Goal: Task Accomplishment & Management: Complete application form

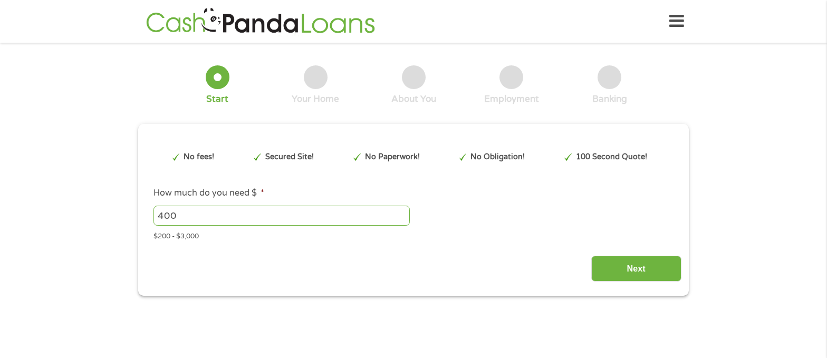
type input "EAIaIQobChMIrMXAtruwjwMVQzYIBR04iSZgEAAYAiAAEgJbJPD_BwE"
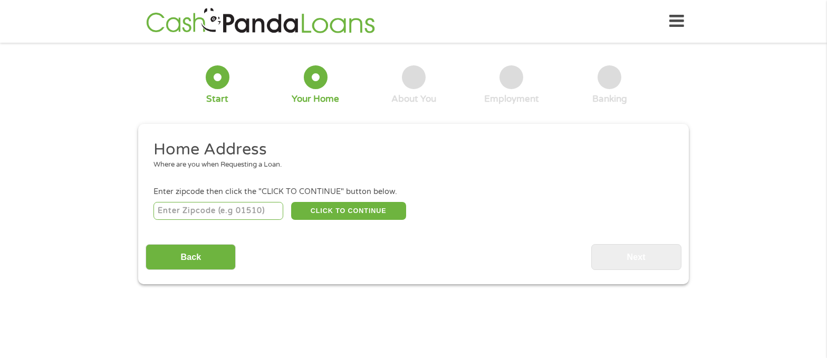
click at [241, 209] on input "number" at bounding box center [218, 211] width 130 height 18
type input "47711"
click at [331, 210] on button "CLICK TO CONTINUE" at bounding box center [348, 211] width 115 height 18
type input "47711"
type input "[GEOGRAPHIC_DATA]"
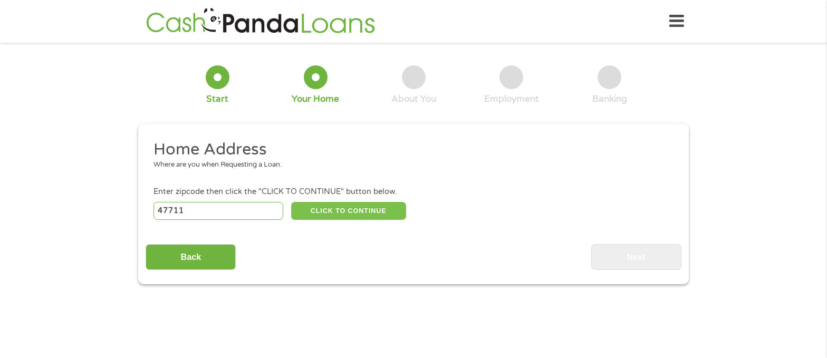
select select "[US_STATE]"
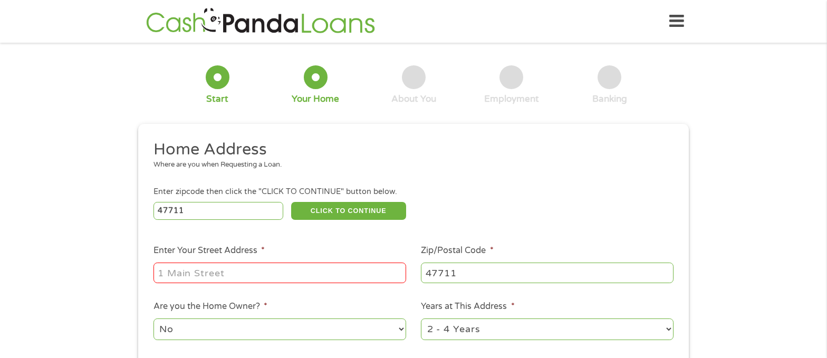
click at [234, 274] on input "Enter Your Street Address *" at bounding box center [279, 273] width 252 height 20
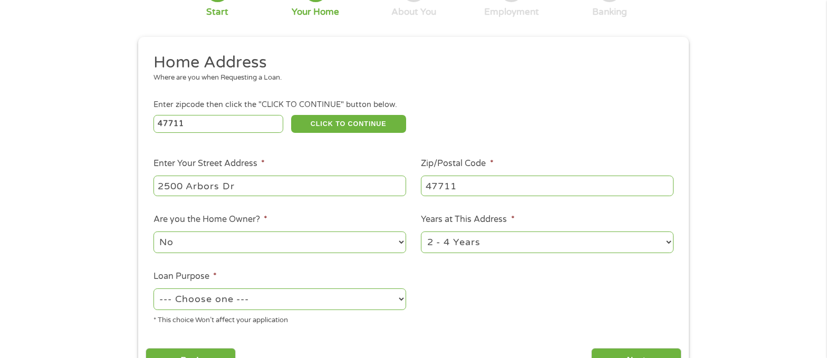
scroll to position [105, 0]
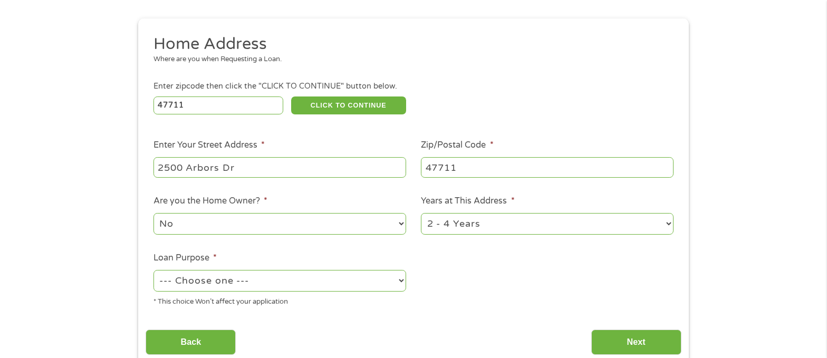
type input "2500 Arbors Dr"
click at [228, 280] on select "--- Choose one --- Pay Bills Debt Consolidation Home Improvement Major Purchase…" at bounding box center [279, 281] width 252 height 22
select select "medicalexpenses"
click at [153, 270] on select "--- Choose one --- Pay Bills Debt Consolidation Home Improvement Major Purchase…" at bounding box center [279, 281] width 252 height 22
click at [629, 337] on input "Next" at bounding box center [636, 342] width 90 height 26
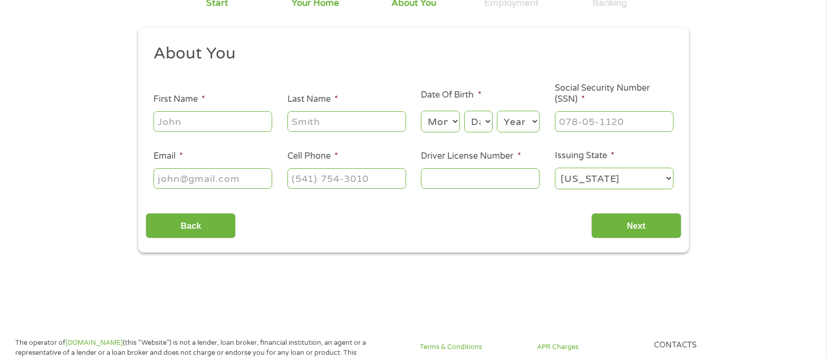
scroll to position [0, 0]
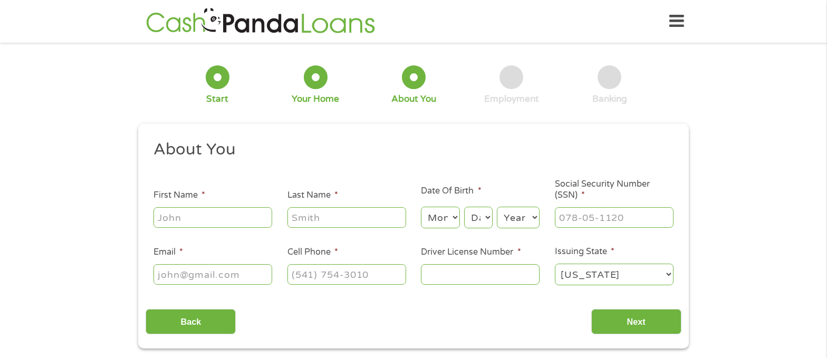
click at [204, 224] on input "First Name *" at bounding box center [212, 217] width 119 height 20
type input "[PERSON_NAME]"
click at [441, 216] on select "Month 1 2 3 4 5 6 7 8 9 10 11 12" at bounding box center [440, 218] width 38 height 22
click at [440, 218] on select "Month 1 2 3 4 5 6 7 8 9 10 11 12" at bounding box center [440, 218] width 38 height 22
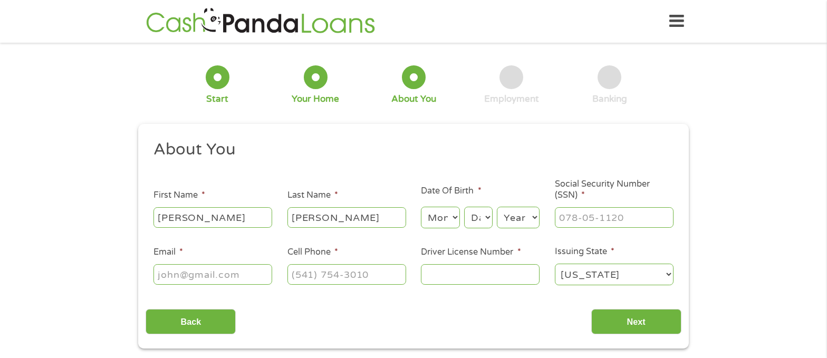
click at [440, 218] on select "Month 1 2 3 4 5 6 7 8 9 10 11 12" at bounding box center [440, 218] width 38 height 22
click at [437, 218] on select "Month 1 2 3 4 5 6 7 8 9 10 11 12" at bounding box center [440, 218] width 38 height 22
select select "7"
click at [421, 207] on select "Month 1 2 3 4 5 6 7 8 9 10 11 12" at bounding box center [440, 218] width 38 height 22
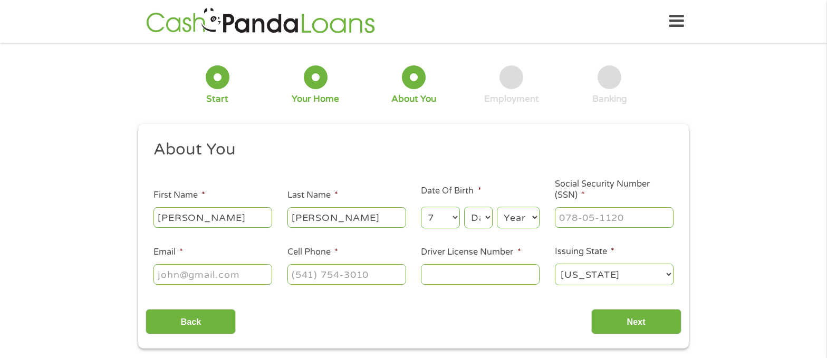
click at [472, 218] on select "Day 1 2 3 4 5 6 7 8 9 10 11 12 13 14 15 16 17 18 19 20 21 22 23 24 25 26 27 28 …" at bounding box center [478, 218] width 28 height 22
select select "17"
click at [464, 207] on select "Day 1 2 3 4 5 6 7 8 9 10 11 12 13 14 15 16 17 18 19 20 21 22 23 24 25 26 27 28 …" at bounding box center [478, 218] width 28 height 22
click at [508, 216] on select "Year [DATE] 2006 2005 2004 2003 2002 2001 2000 1999 1998 1997 1996 1995 1994 19…" at bounding box center [518, 218] width 43 height 22
select select "1964"
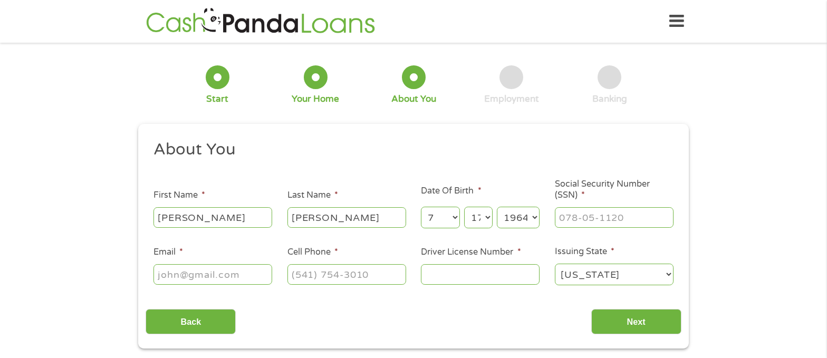
click at [497, 207] on select "Year [DATE] 2006 2005 2004 2003 2002 2001 2000 1999 1998 1997 1996 1995 1994 19…" at bounding box center [518, 218] width 43 height 22
click at [571, 219] on input "___-__-____" at bounding box center [614, 217] width 119 height 20
type input "303-84-6830"
click at [200, 274] on input "Email *" at bounding box center [212, 274] width 119 height 20
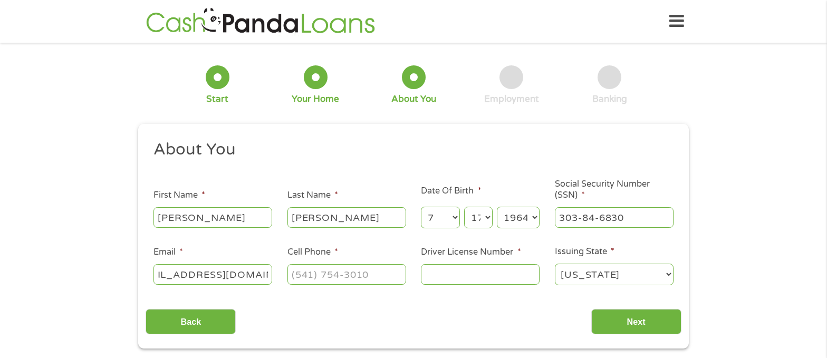
type input "[EMAIL_ADDRESS][DOMAIN_NAME]"
type input "[PHONE_NUMBER]"
drag, startPoint x: 468, startPoint y: 265, endPoint x: 456, endPoint y: 266, distance: 12.2
click at [457, 266] on input "Driver License Number *" at bounding box center [480, 274] width 119 height 20
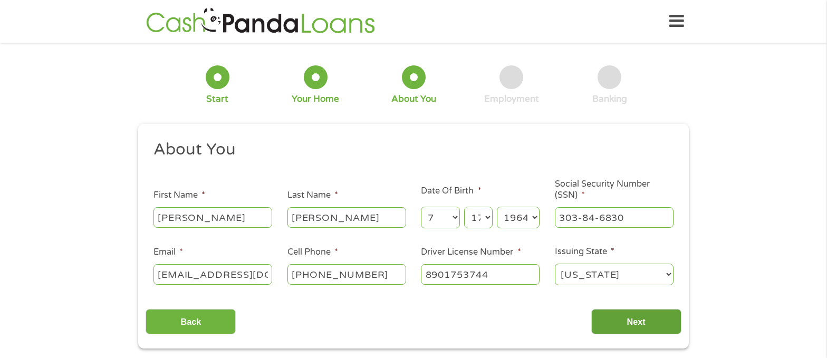
type input "8901753744"
click at [620, 321] on input "Next" at bounding box center [636, 322] width 90 height 26
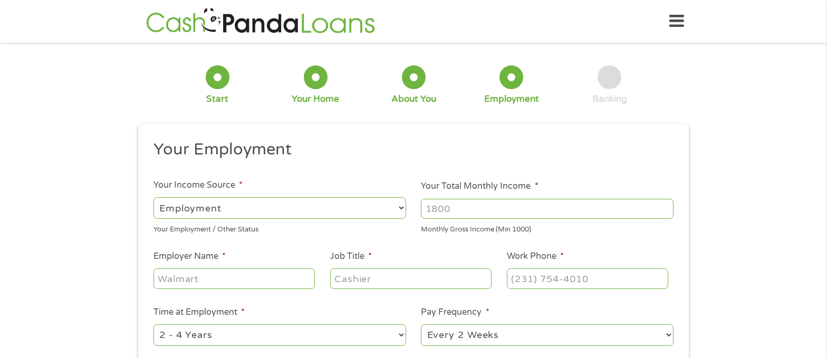
click at [461, 206] on input "Your Total Monthly Income *" at bounding box center [547, 209] width 252 height 20
type input "6200"
click at [291, 236] on ul "Your Employment Your Income Source * --- Choose one --- Employment [DEMOGRAPHIC…" at bounding box center [412, 275] width 535 height 273
click at [234, 276] on input "Employer Name *" at bounding box center [233, 278] width 161 height 20
type input "Goodyear"
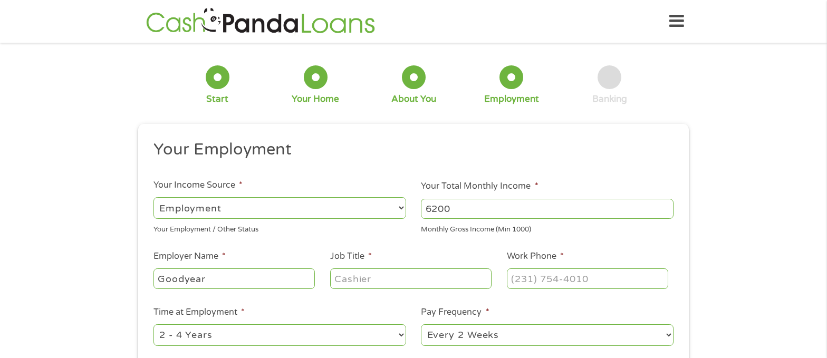
click at [343, 279] on input "Job Title *" at bounding box center [410, 278] width 161 height 20
type input "Store Manager"
click at [520, 280] on input "(___) ___-____" at bounding box center [587, 278] width 161 height 20
type input "[PHONE_NUMBER]"
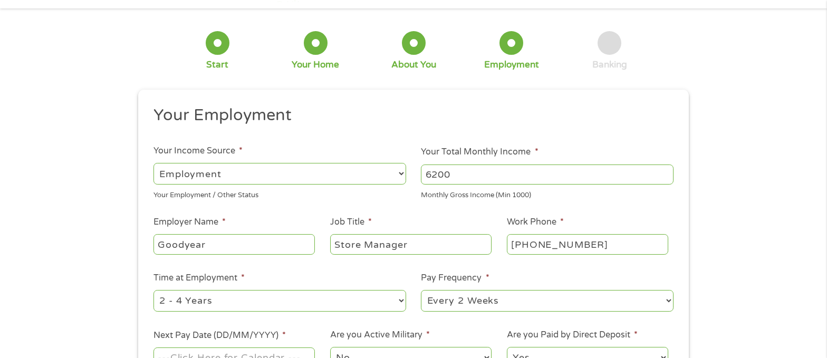
scroll to position [53, 0]
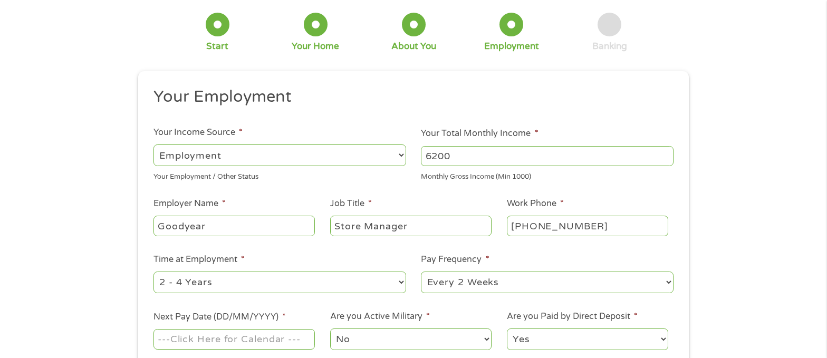
click at [460, 282] on select "--- Choose one --- Every 2 Weeks Every Week Monthly Semi-Monthly" at bounding box center [547, 282] width 252 height 22
select select "semimonthly"
click at [421, 271] on select "--- Choose one --- Every 2 Weeks Every Week Monthly Semi-Monthly" at bounding box center [547, 282] width 252 height 22
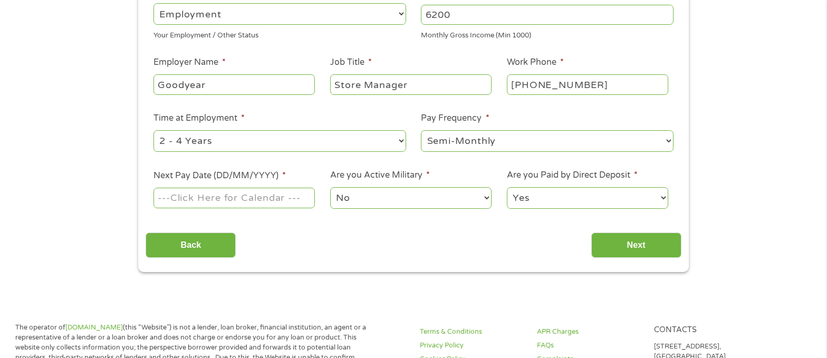
scroll to position [211, 0]
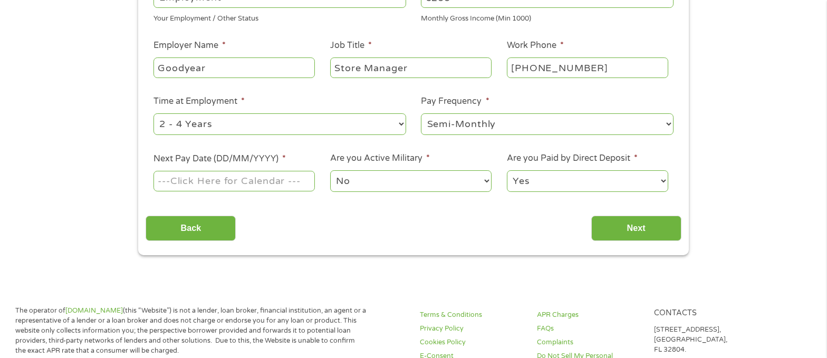
click at [231, 180] on input "Next Pay Date (DD/MM/YYYY) *" at bounding box center [233, 181] width 161 height 20
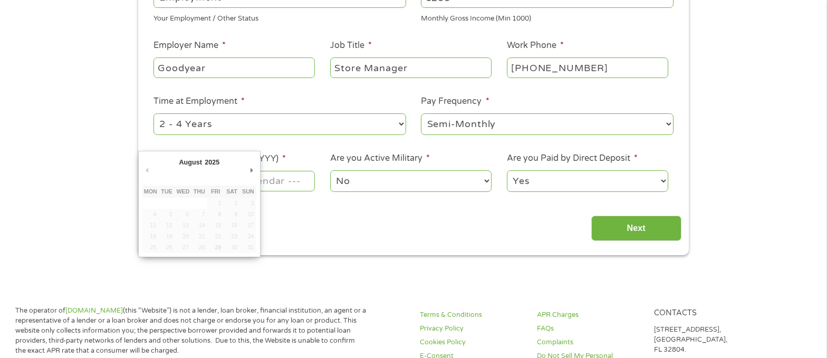
click at [256, 169] on div "August January February March April May June July August September October Nove…" at bounding box center [199, 204] width 122 height 106
type input "[DATE]"
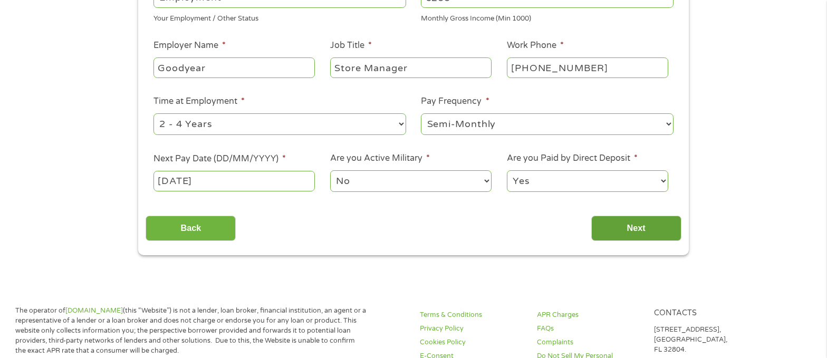
click at [628, 226] on input "Next" at bounding box center [636, 229] width 90 height 26
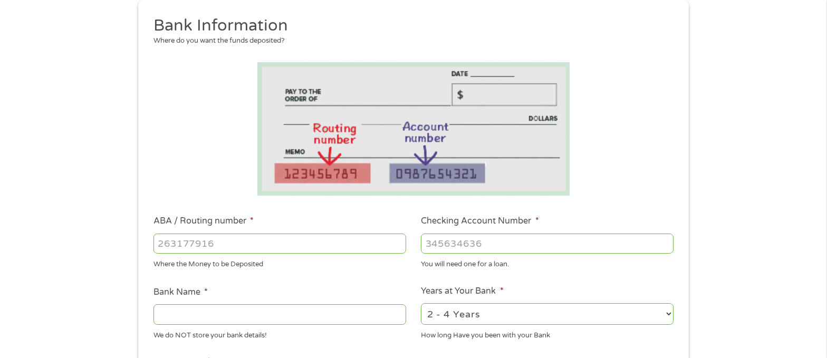
scroll to position [158, 0]
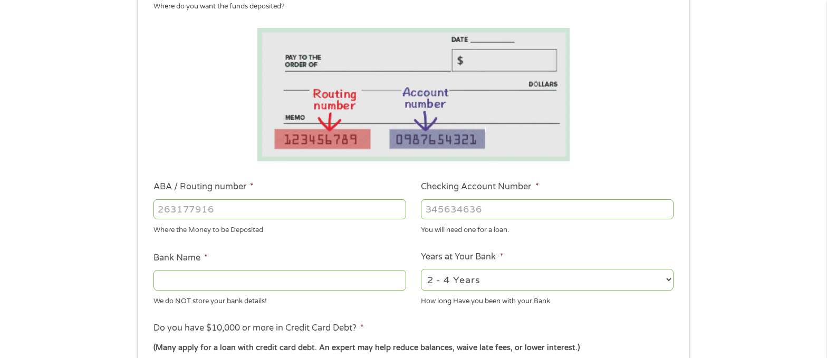
click at [233, 210] on input "ABA / Routing number *" at bounding box center [279, 209] width 252 height 20
type input "083904563"
type input "GERMAN AMERICAN BANCORP"
type input "083904563"
click at [454, 212] on input "Checking Account Number *" at bounding box center [547, 209] width 252 height 20
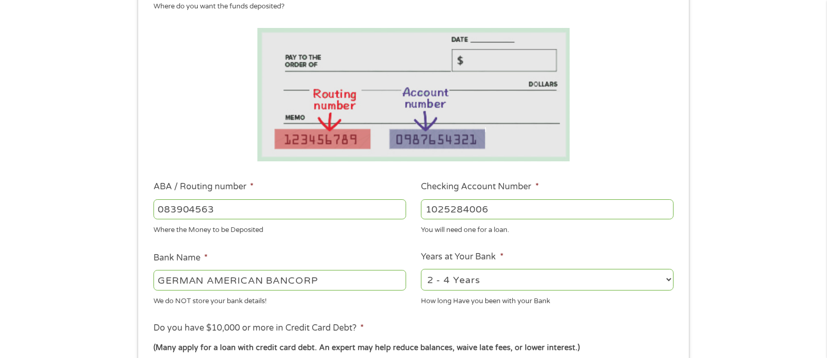
type input "1025284006"
drag, startPoint x: 483, startPoint y: 279, endPoint x: 475, endPoint y: 277, distance: 8.8
click at [483, 279] on select "2 - 4 Years 6 - 12 Months 1 - 2 Years Over 4 Years" at bounding box center [547, 280] width 252 height 22
select select "60months"
click at [421, 269] on select "2 - 4 Years 6 - 12 Months 1 - 2 Years Over 4 Years" at bounding box center [547, 280] width 252 height 22
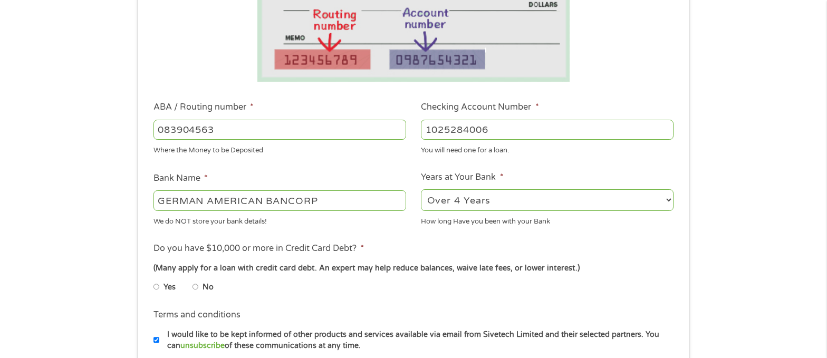
scroll to position [264, 0]
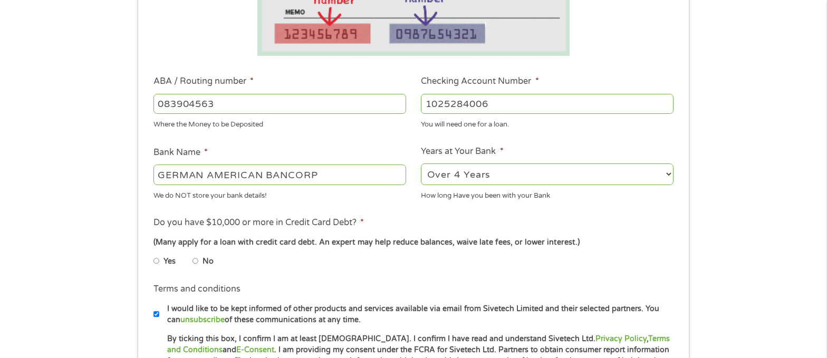
click at [197, 264] on input "No" at bounding box center [195, 260] width 6 height 17
radio input "true"
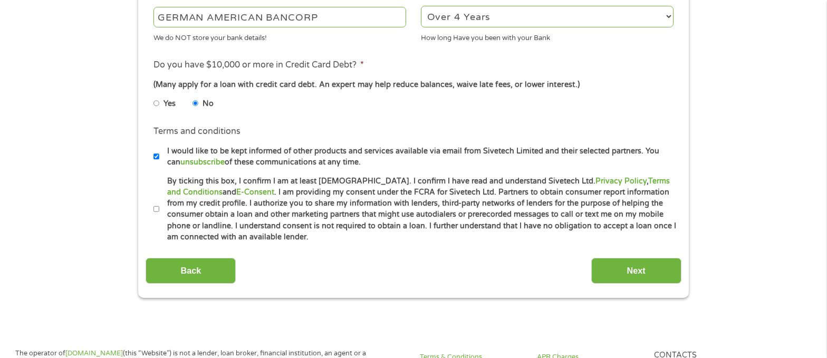
scroll to position [422, 0]
click at [152, 156] on li "Terms and conditions I would like to be kept informed of other products and ser…" at bounding box center [412, 145] width 535 height 43
click at [154, 156] on input "I would like to be kept informed of other products and services available via e…" at bounding box center [156, 156] width 6 height 17
checkbox input "false"
click at [157, 209] on input "By ticking this box, I confirm I am at least [DEMOGRAPHIC_DATA]. I confirm I ha…" at bounding box center [156, 208] width 6 height 17
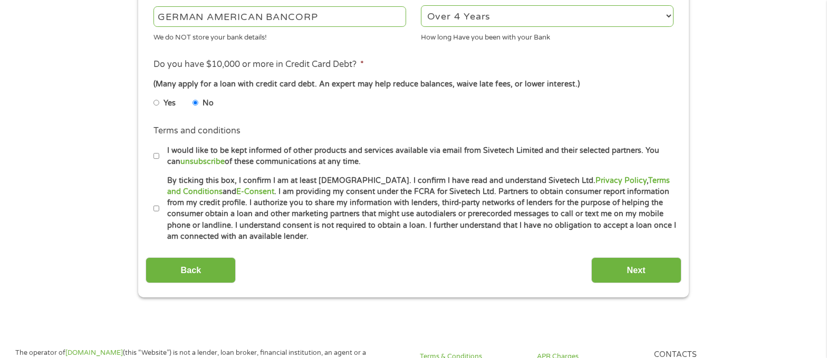
checkbox input "true"
click at [637, 266] on input "Next" at bounding box center [636, 270] width 90 height 26
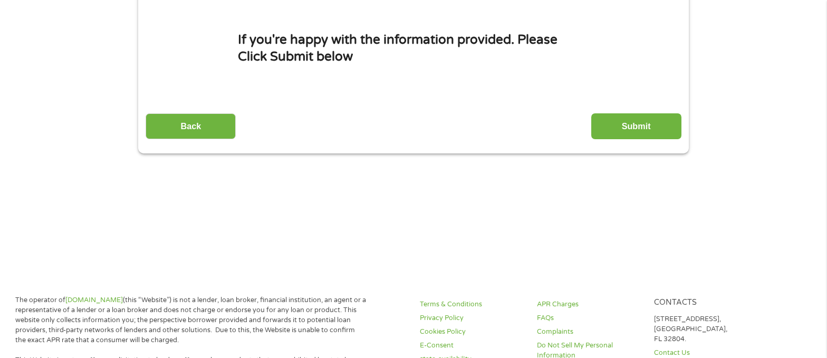
scroll to position [0, 0]
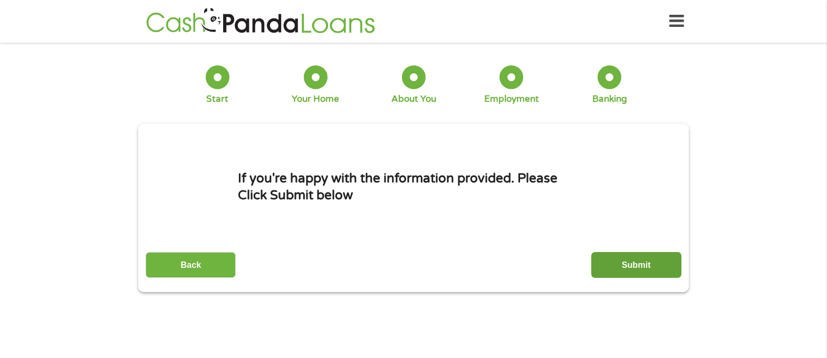
click at [630, 263] on input "Submit" at bounding box center [636, 265] width 90 height 26
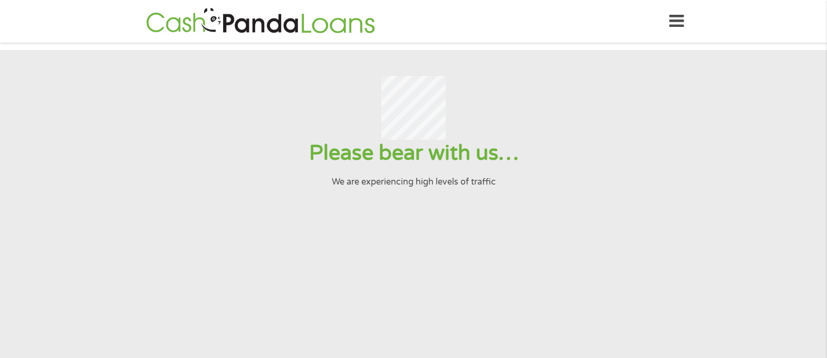
click at [449, 27] on div "Home Get Loan Offer How it works FAQs Blog Cash Loans Quick Loans Online Loans …" at bounding box center [413, 21] width 541 height 33
